Goal: Use online tool/utility: Utilize a website feature to perform a specific function

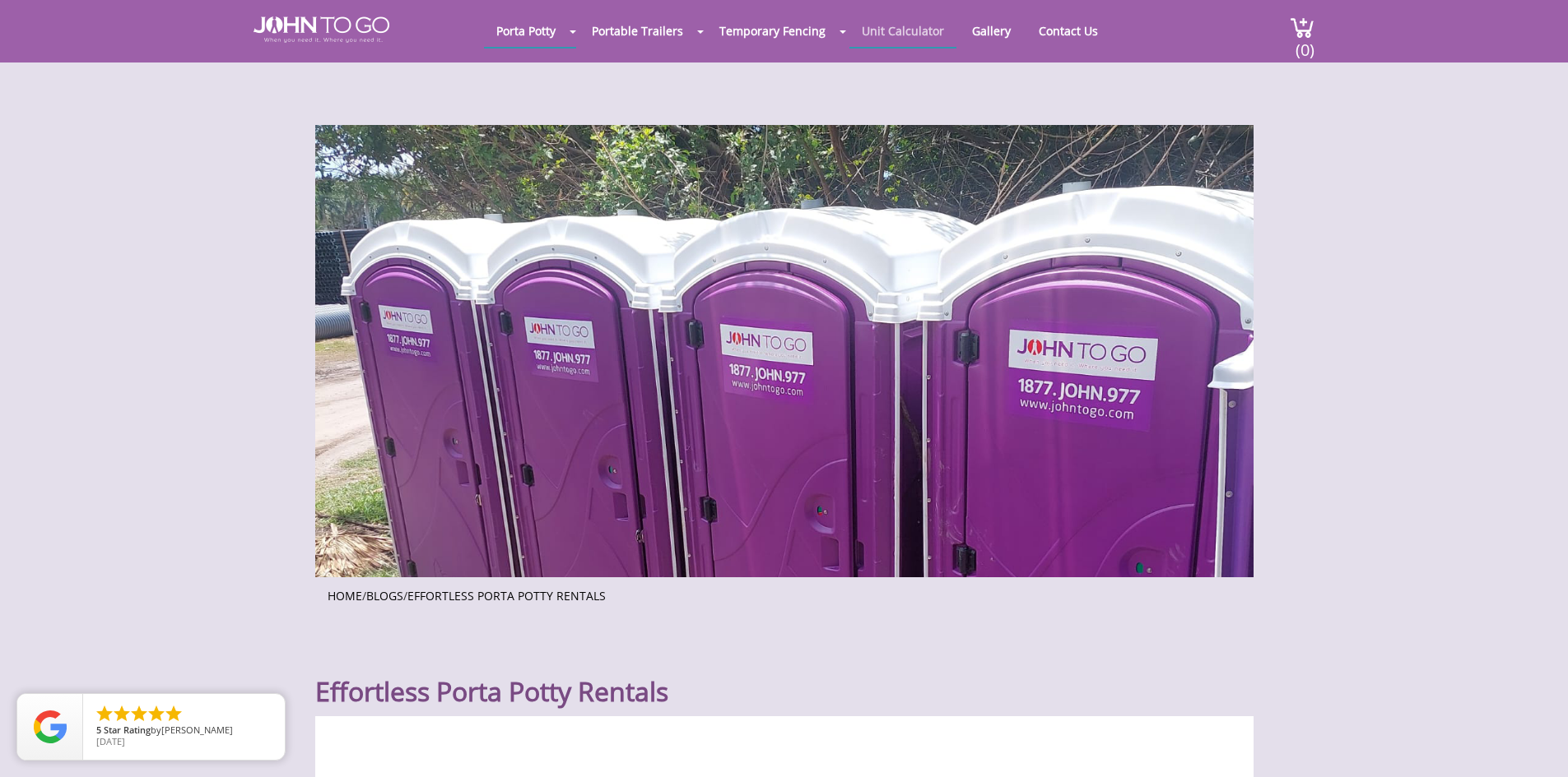
click at [924, 35] on link "Unit Calculator" at bounding box center [903, 31] width 107 height 32
click at [908, 37] on link "Unit Calculator" at bounding box center [903, 31] width 107 height 32
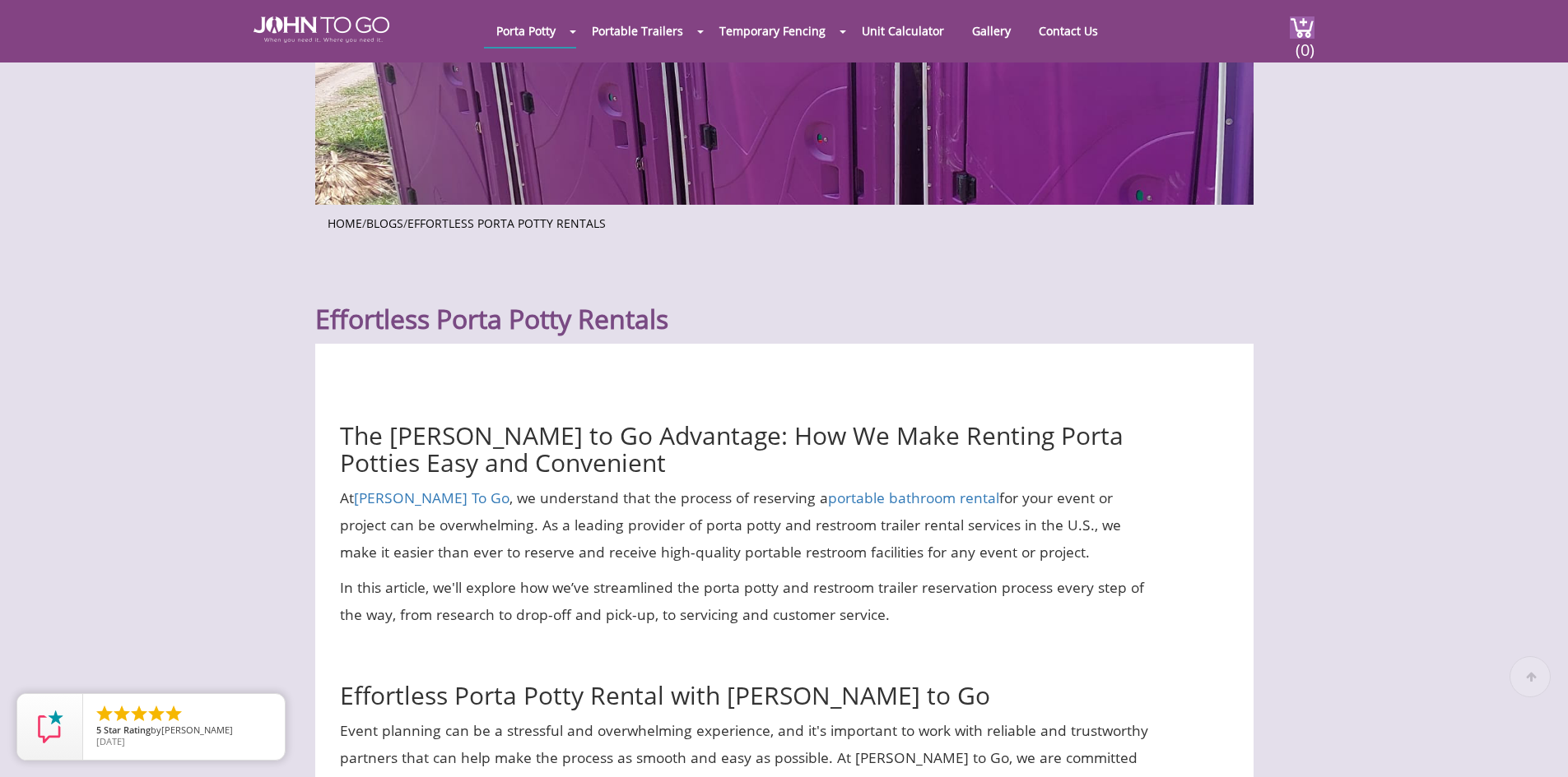
scroll to position [575, 0]
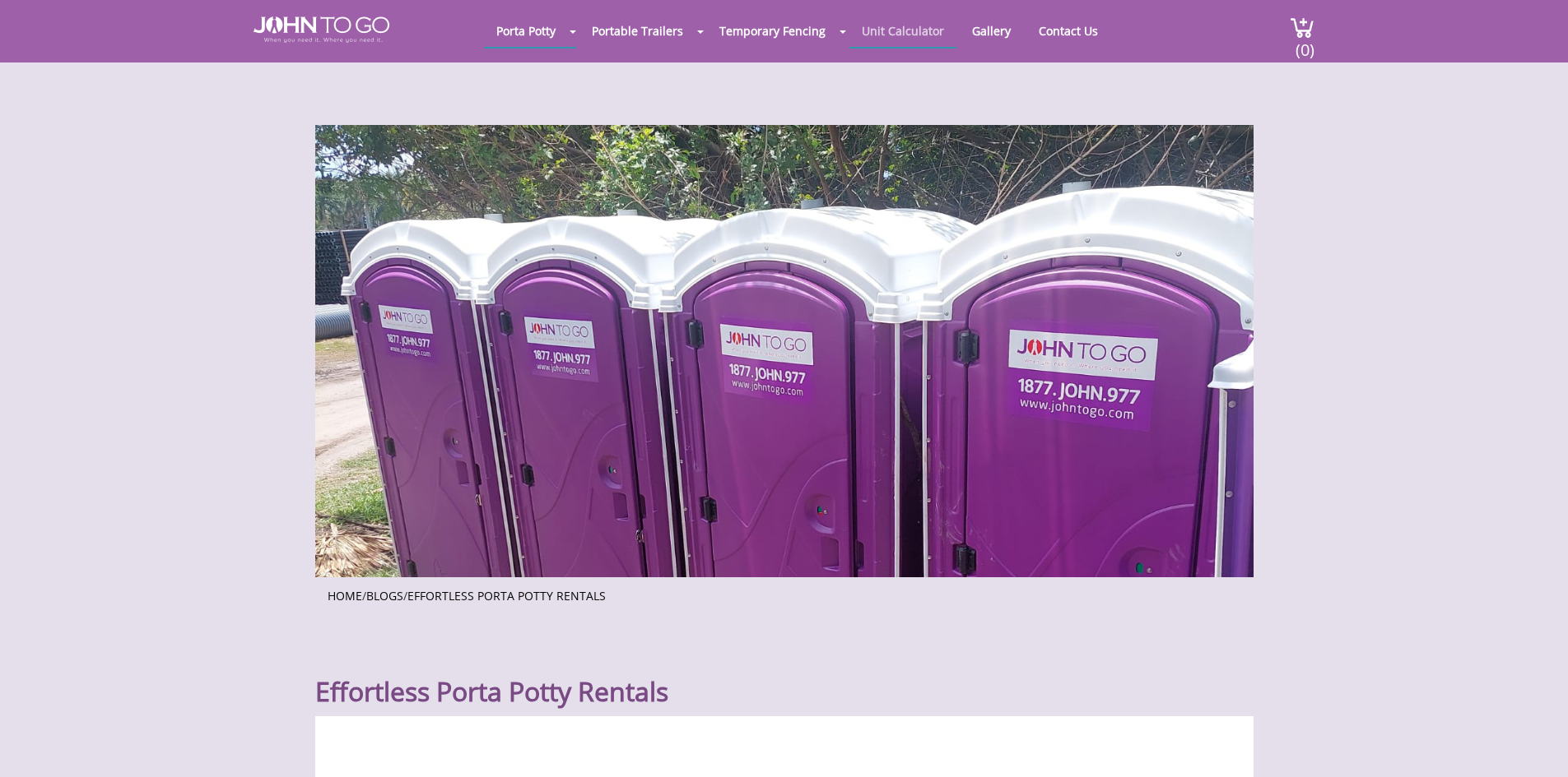
click at [904, 37] on link "Unit Calculator" at bounding box center [903, 31] width 107 height 32
click at [377, 28] on div at bounding box center [784, 388] width 1568 height 777
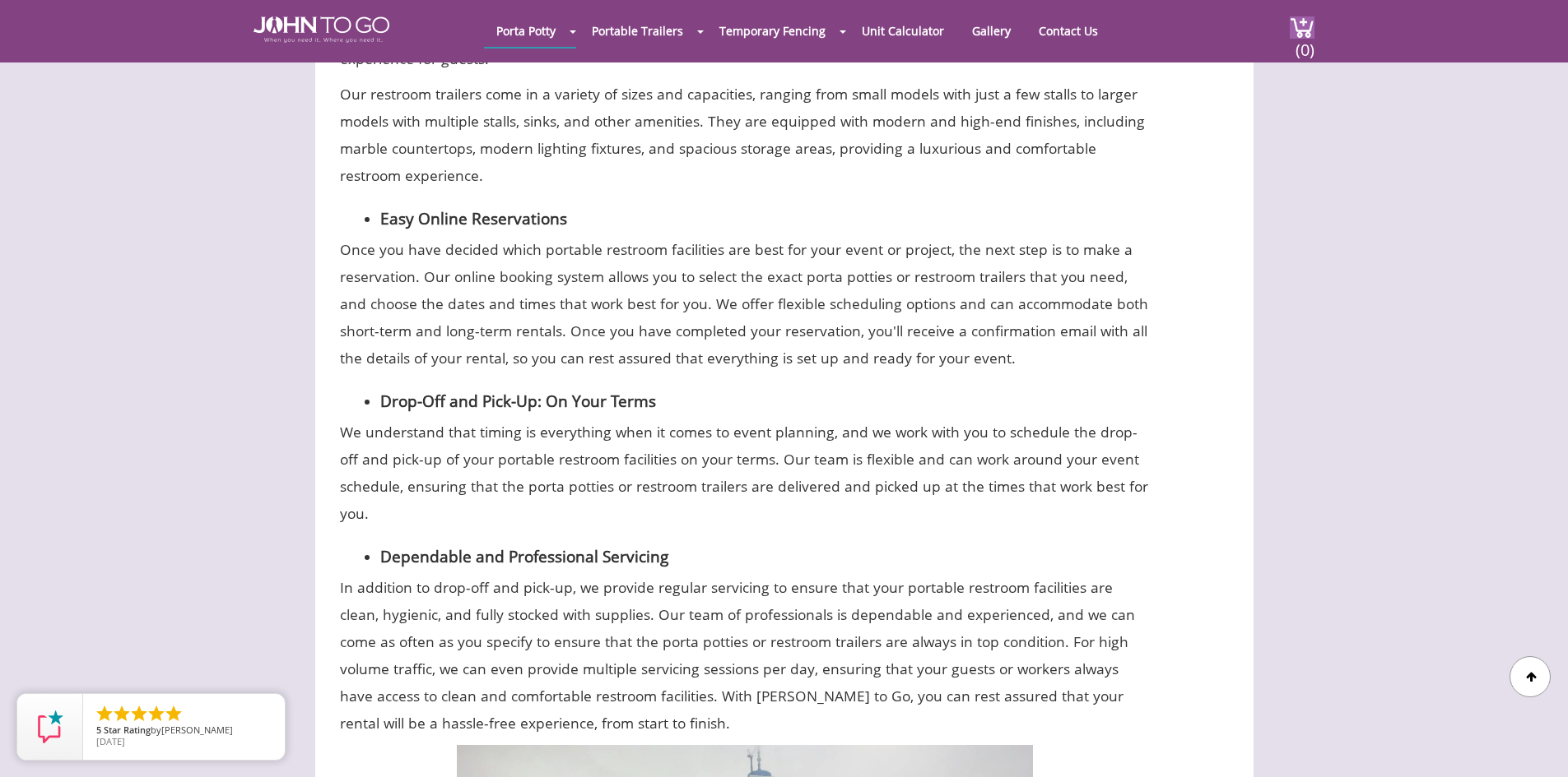
scroll to position [2357, 0]
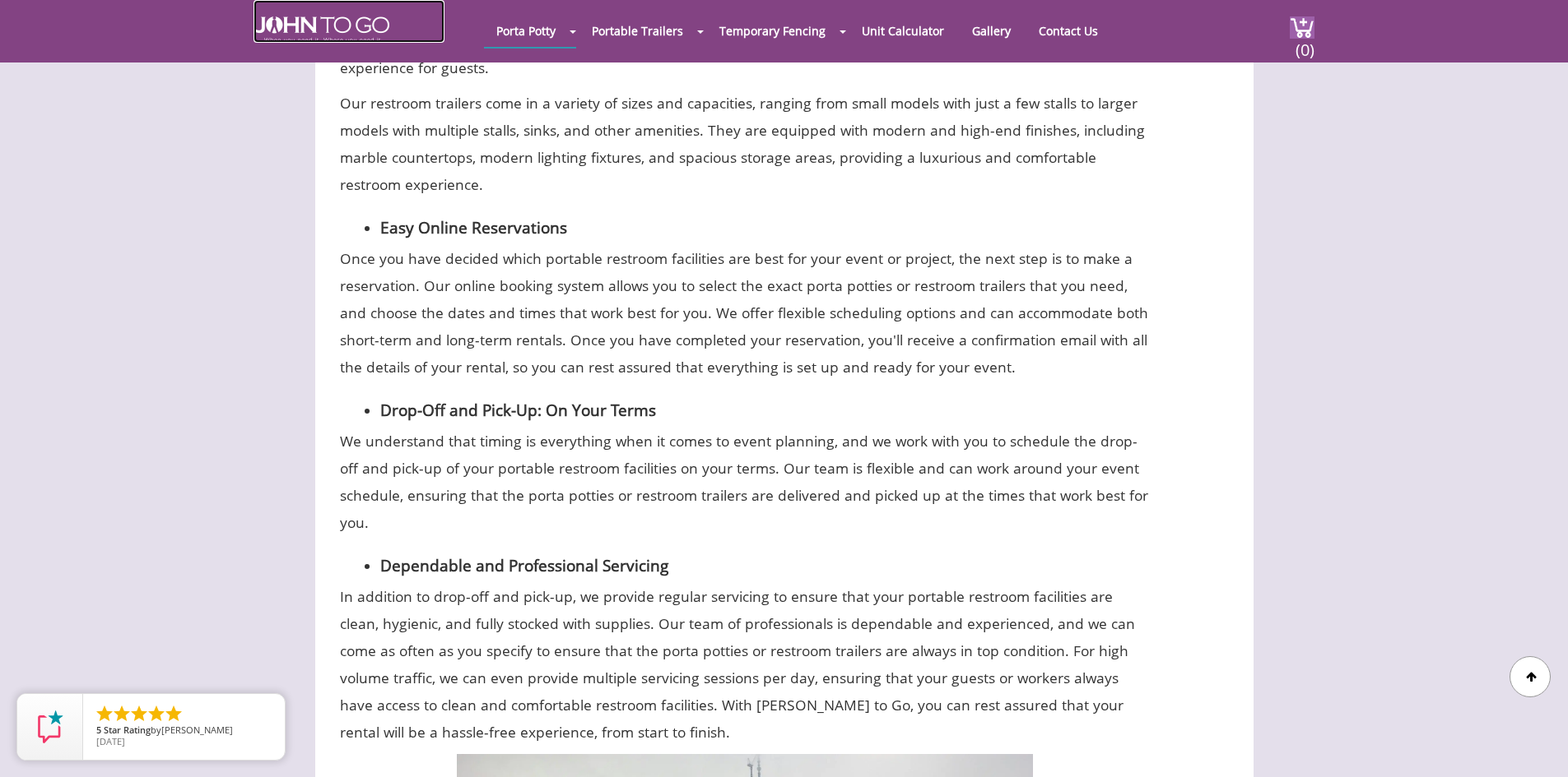
click at [313, 22] on img at bounding box center [321, 30] width 136 height 26
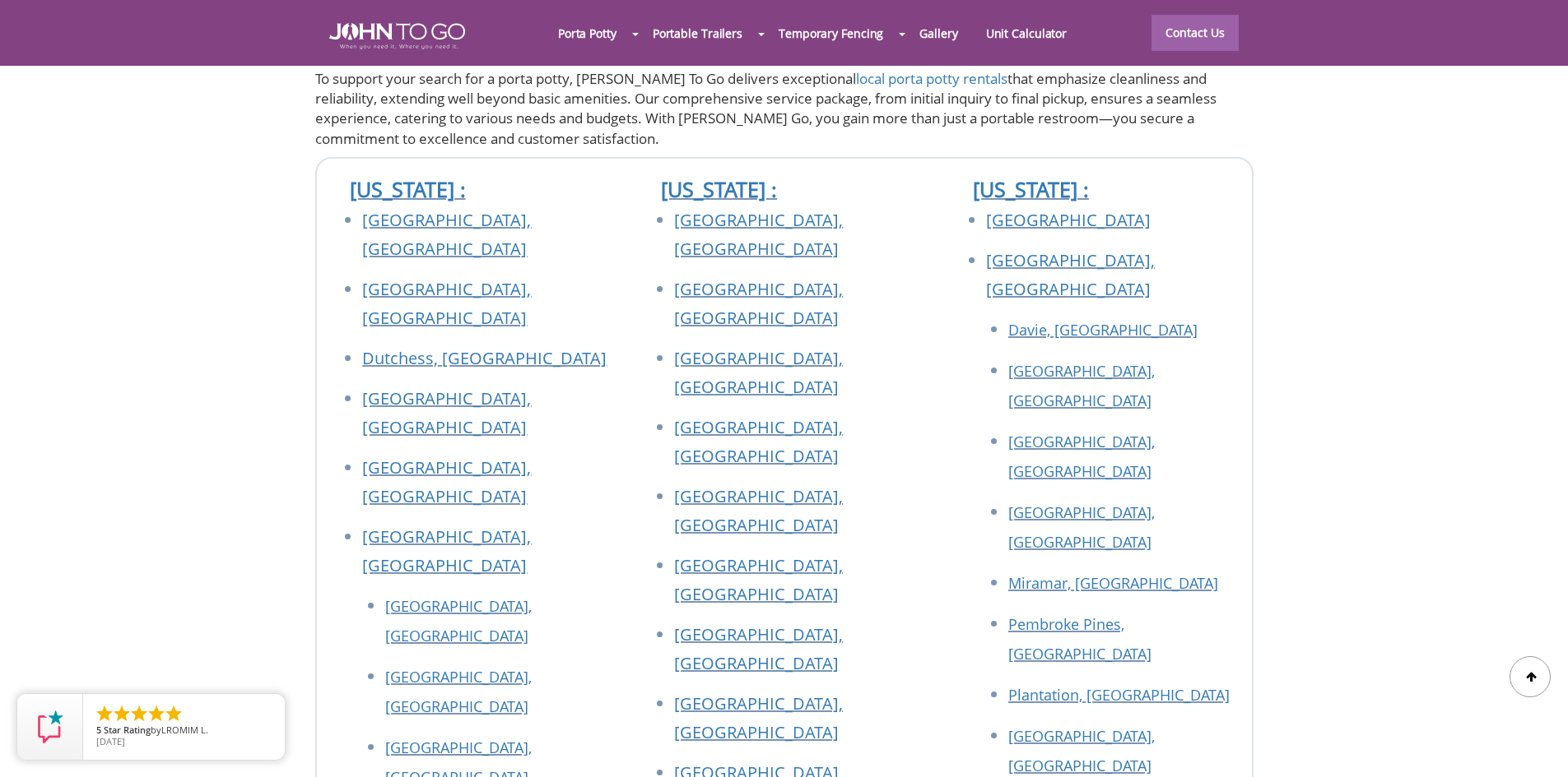
scroll to position [5444, 0]
